Goal: Use online tool/utility: Utilize a website feature to perform a specific function

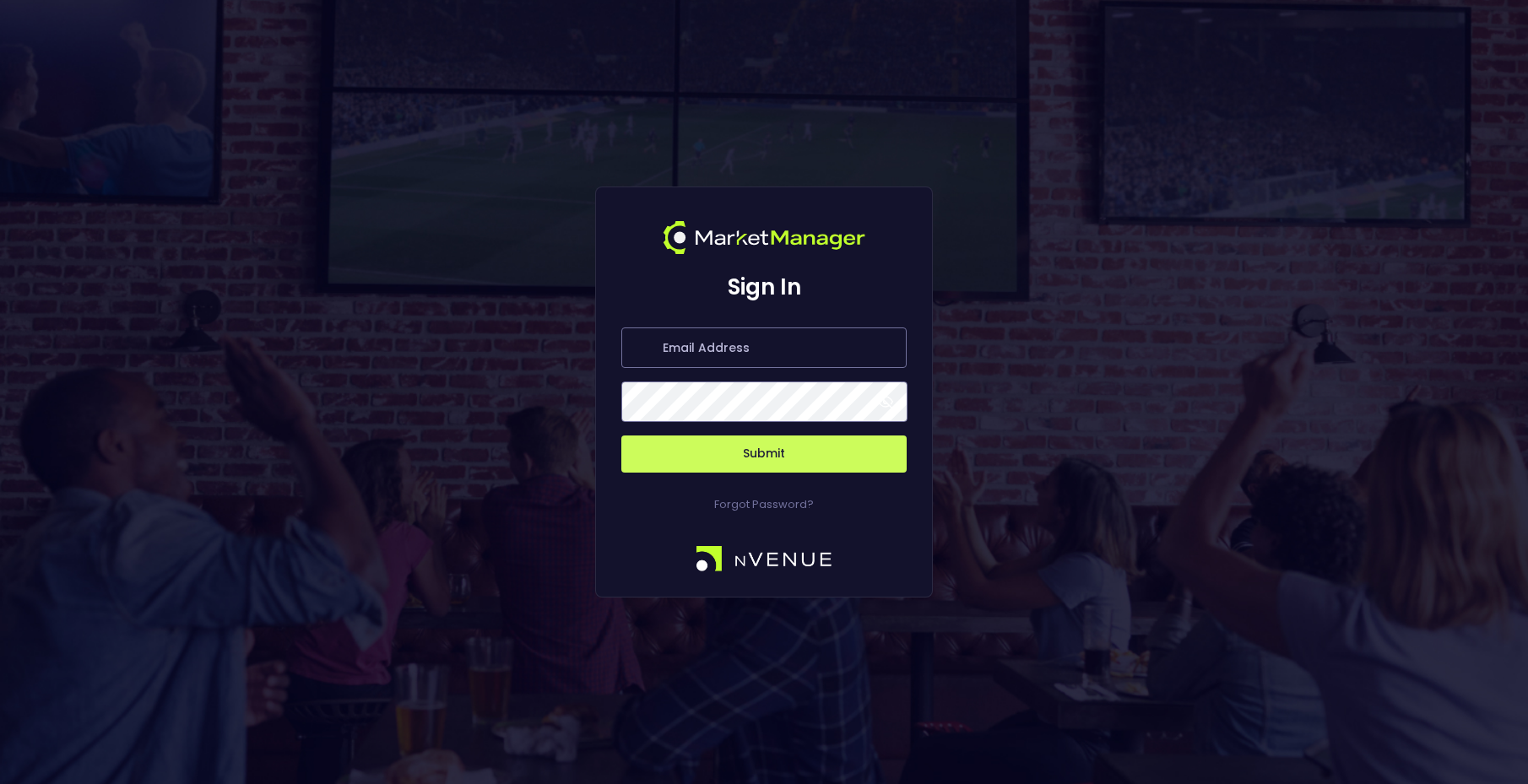
type input "[PERSON_NAME][EMAIL_ADDRESS][DOMAIN_NAME]"
click at [796, 446] on button "Submit" at bounding box center [764, 454] width 286 height 37
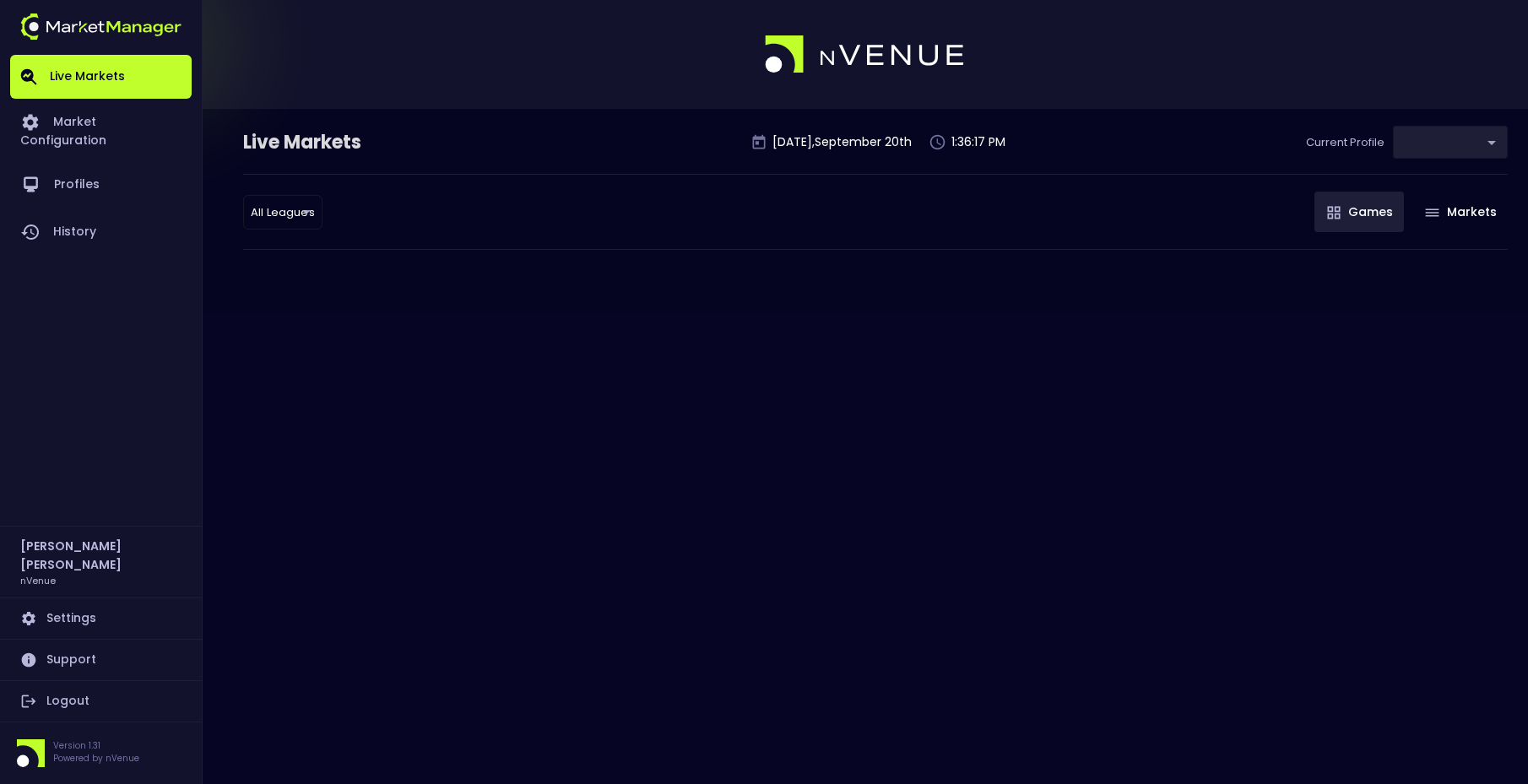
type input "0a763355-b225-40e6-8c79-2dda4ec7b2cf"
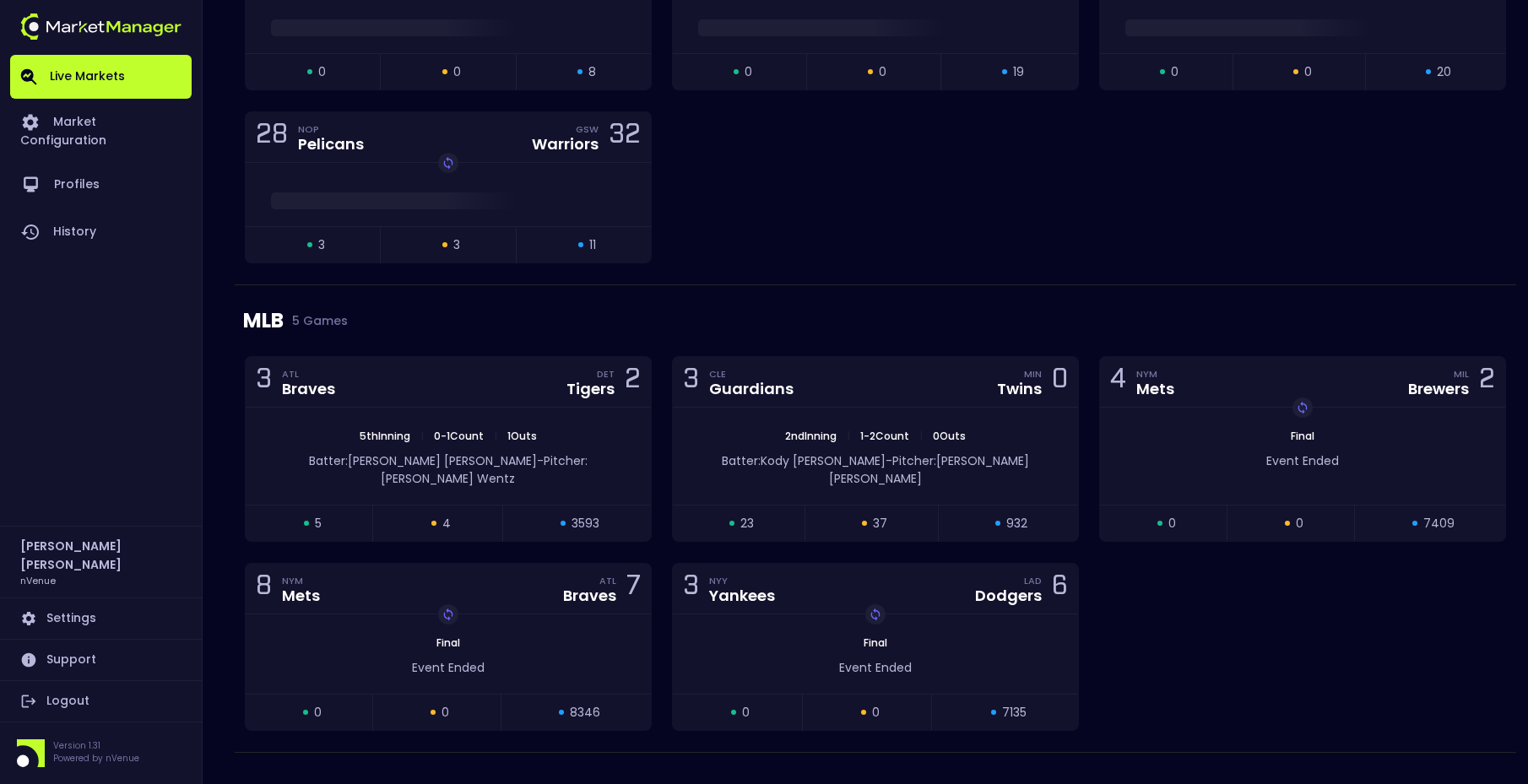
scroll to position [2883, 0]
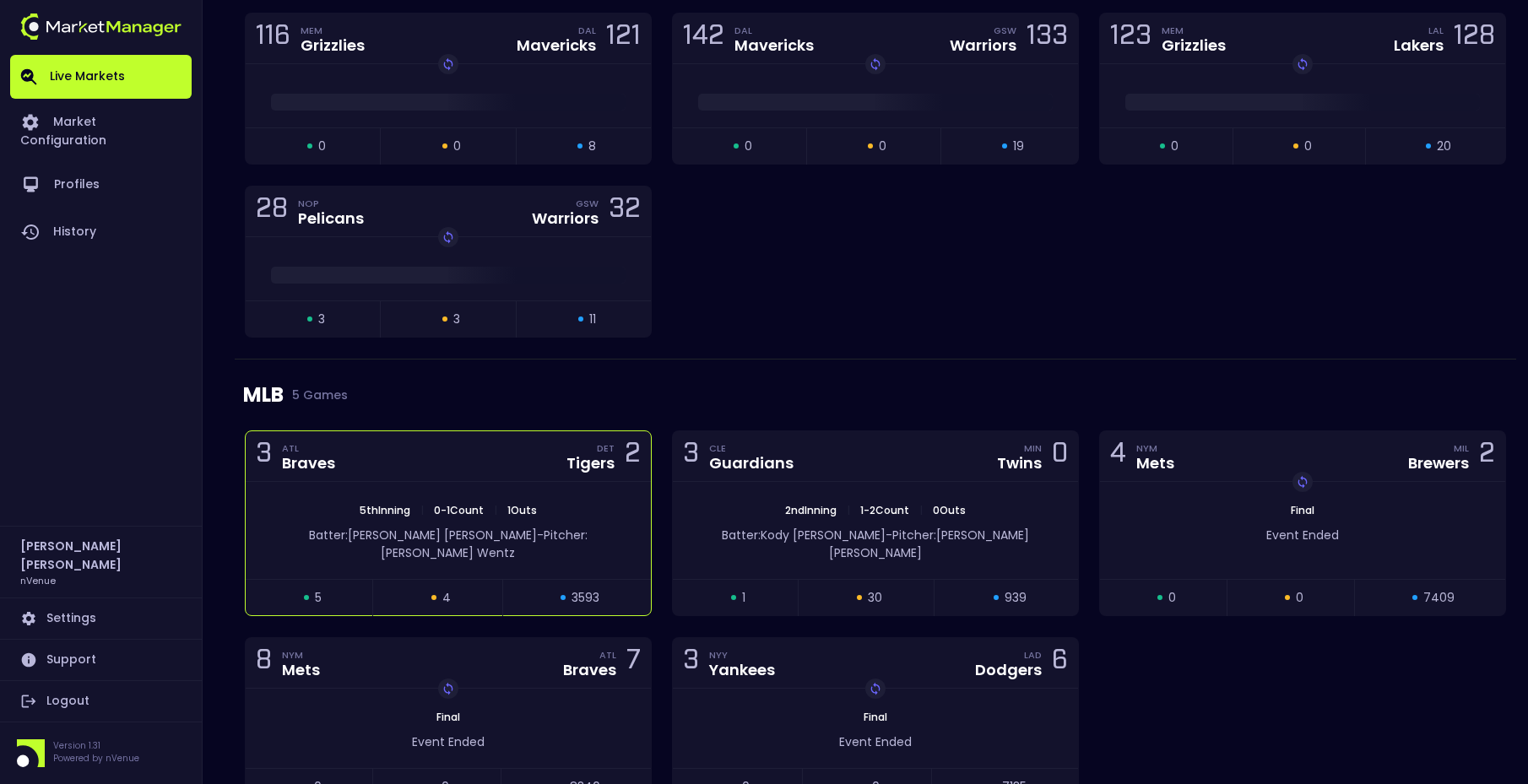
click at [480, 451] on div "3 ATL Braves DET Tigers 2" at bounding box center [449, 456] width 406 height 51
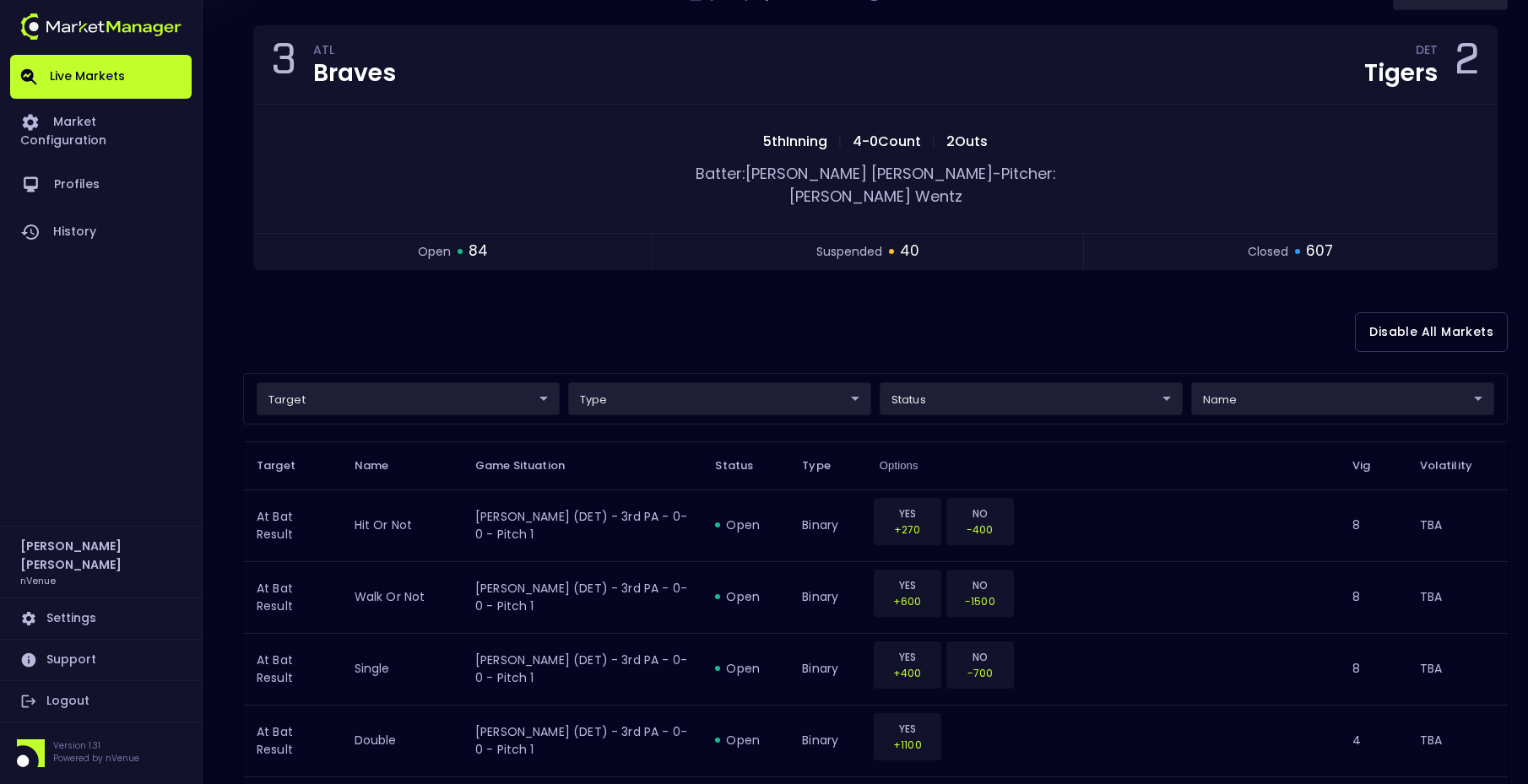
scroll to position [7, 0]
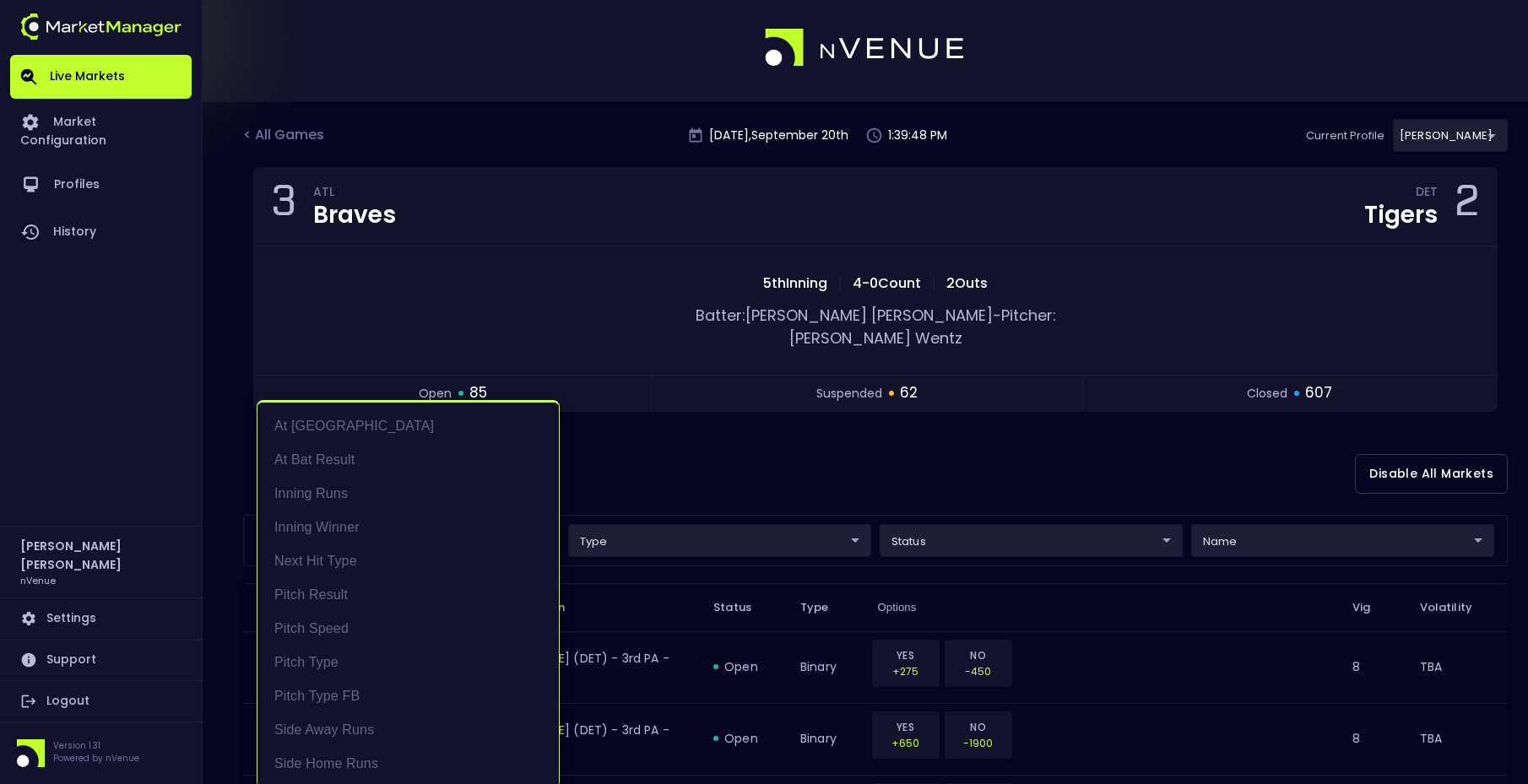
click at [336, 455] on li "At Bat Result" at bounding box center [407, 460] width 301 height 34
type input "At Bat Result"
click at [716, 461] on div at bounding box center [764, 392] width 1528 height 784
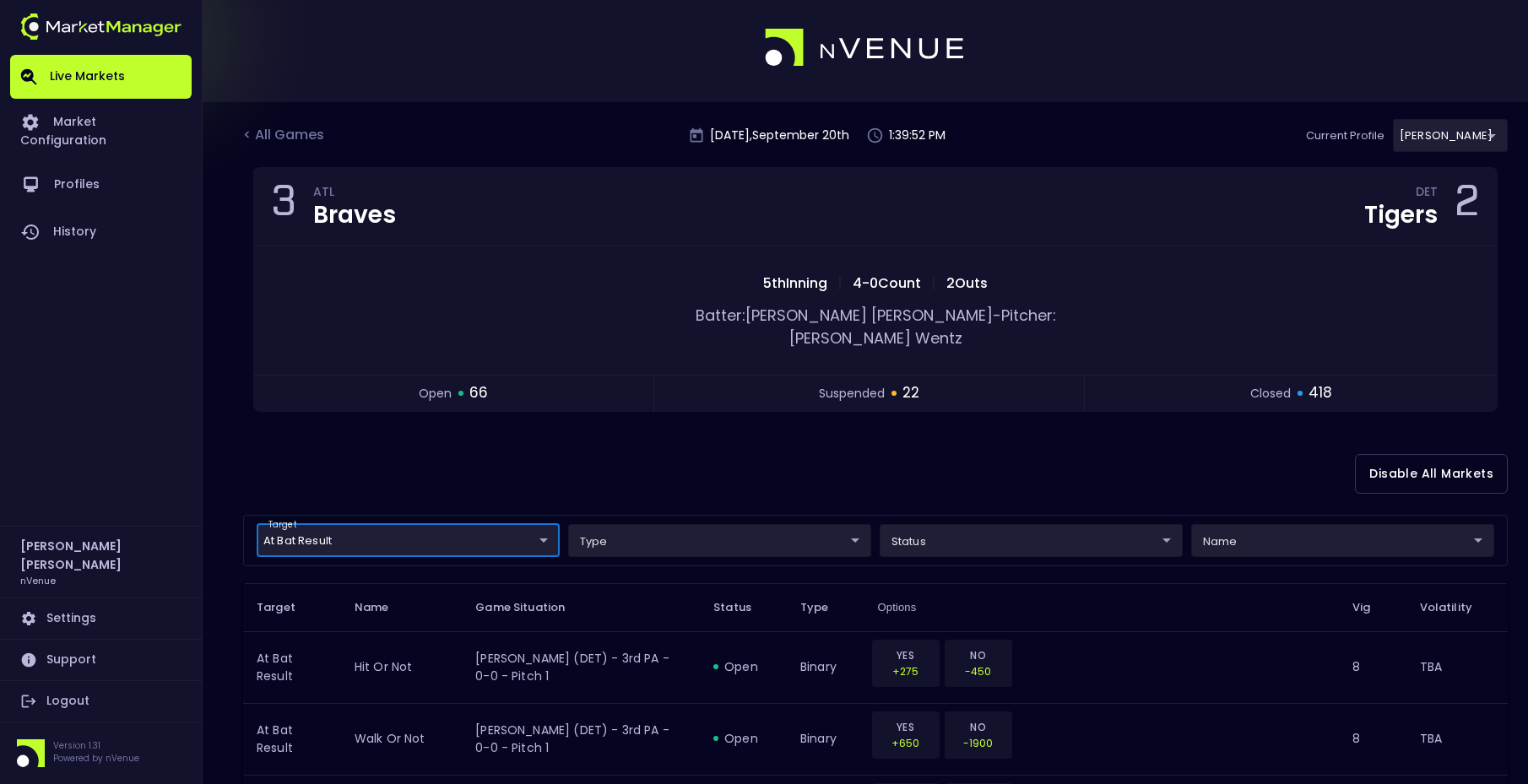
scroll to position [0, 0]
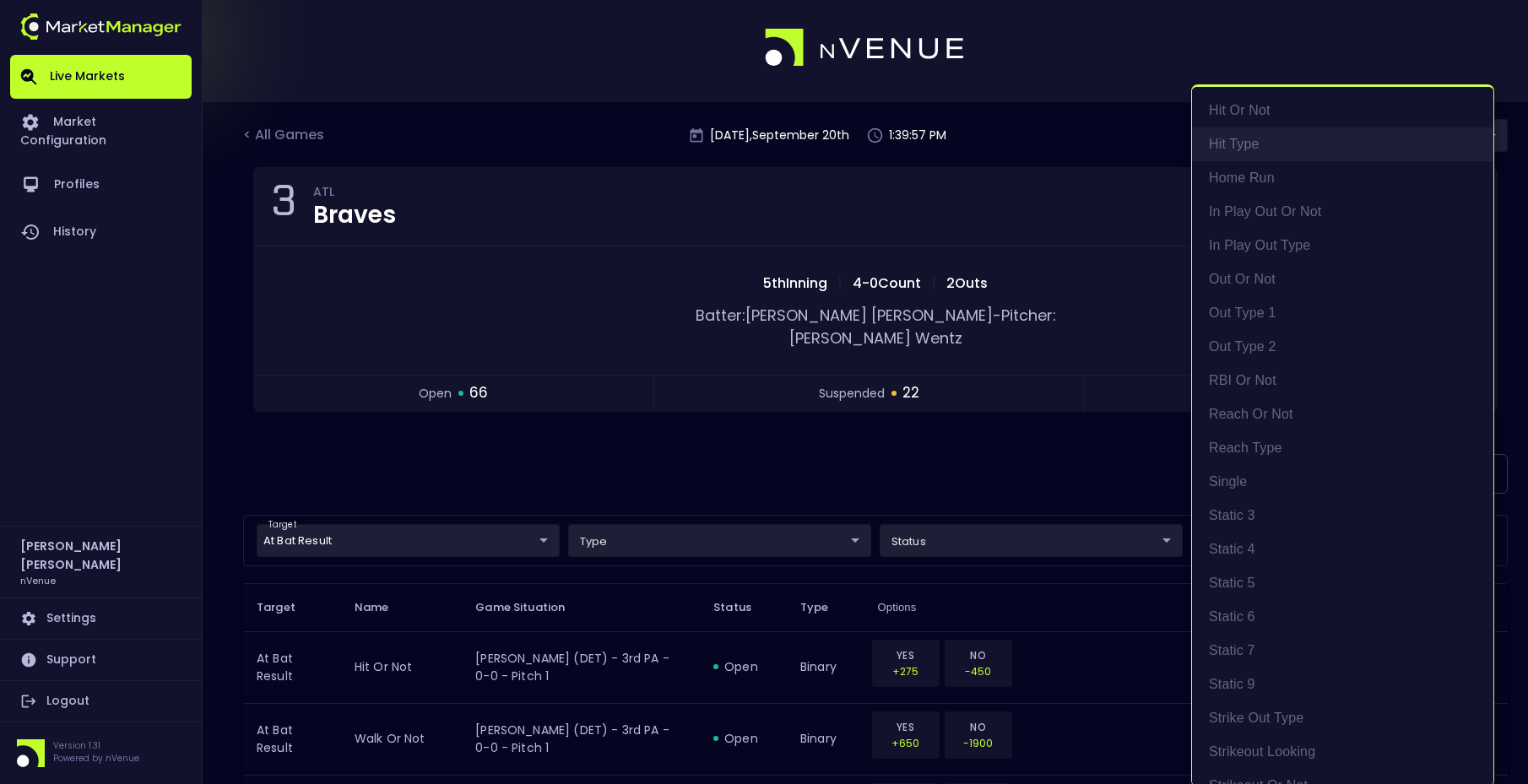
scroll to position [285, 0]
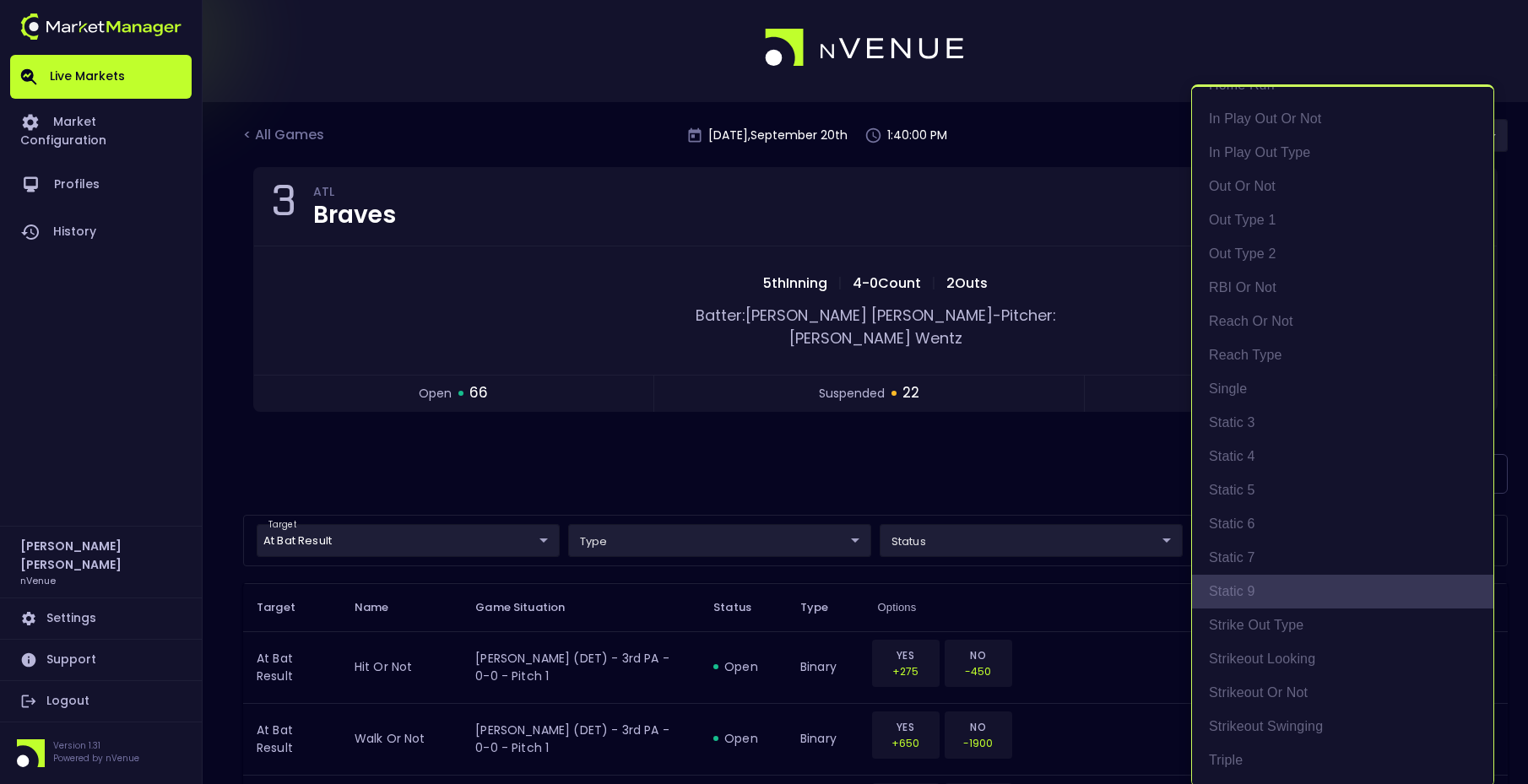
click at [1274, 582] on li "Static 9" at bounding box center [1343, 591] width 301 height 34
type input "top"
type input "Static 9"
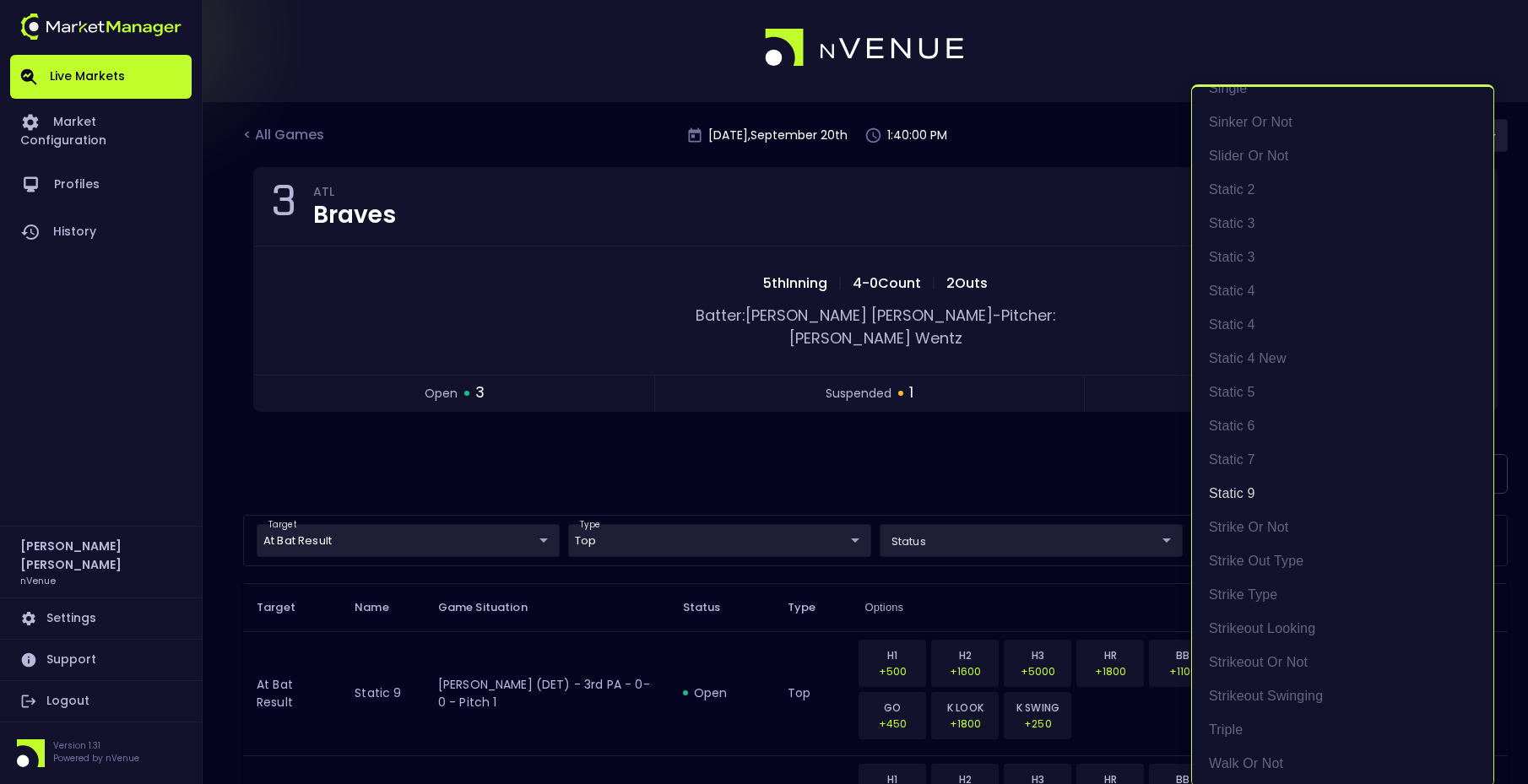
scroll to position [3, 0]
click at [929, 424] on div at bounding box center [764, 392] width 1528 height 784
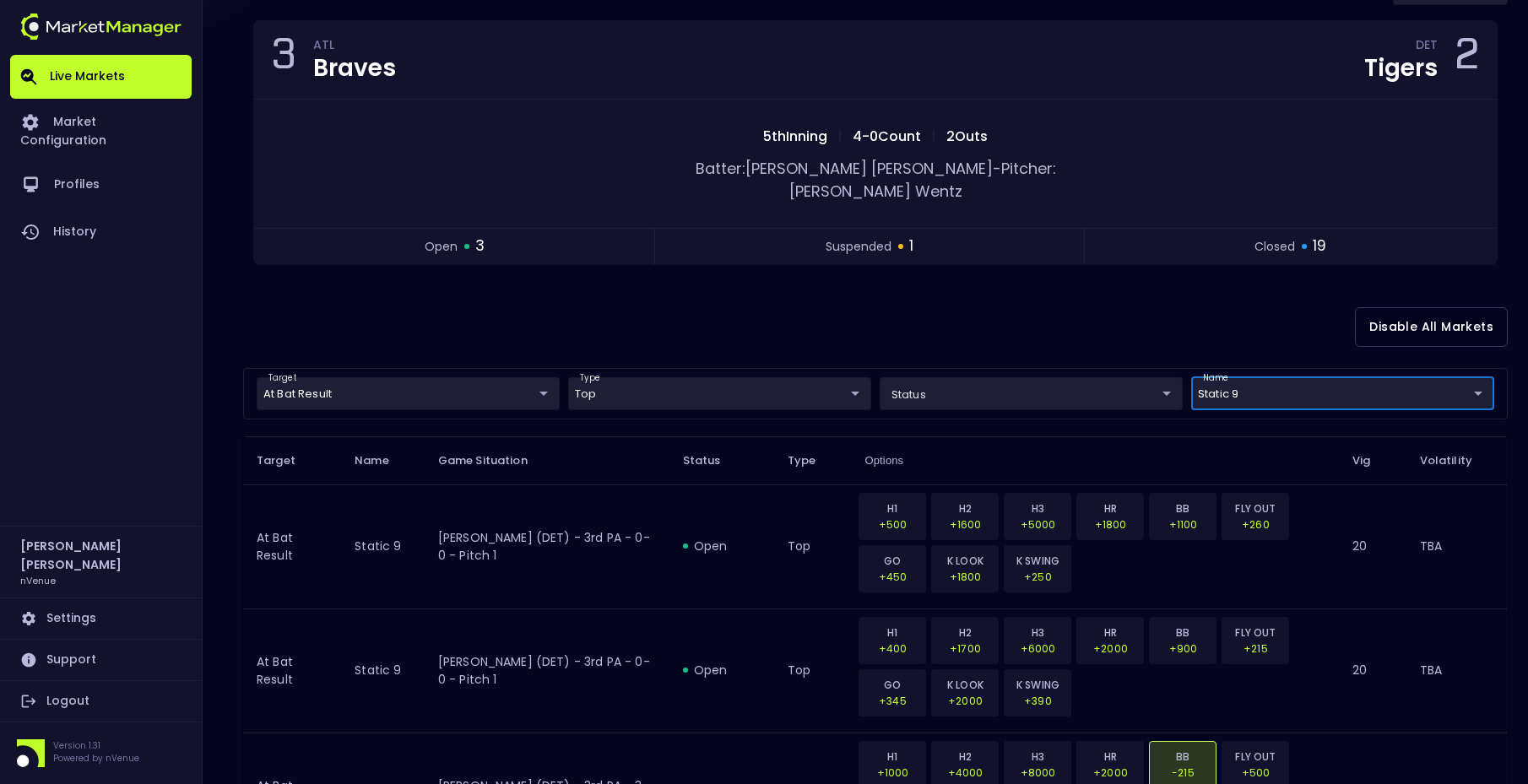
scroll to position [255, 0]
